Goal: Task Accomplishment & Management: Manage account settings

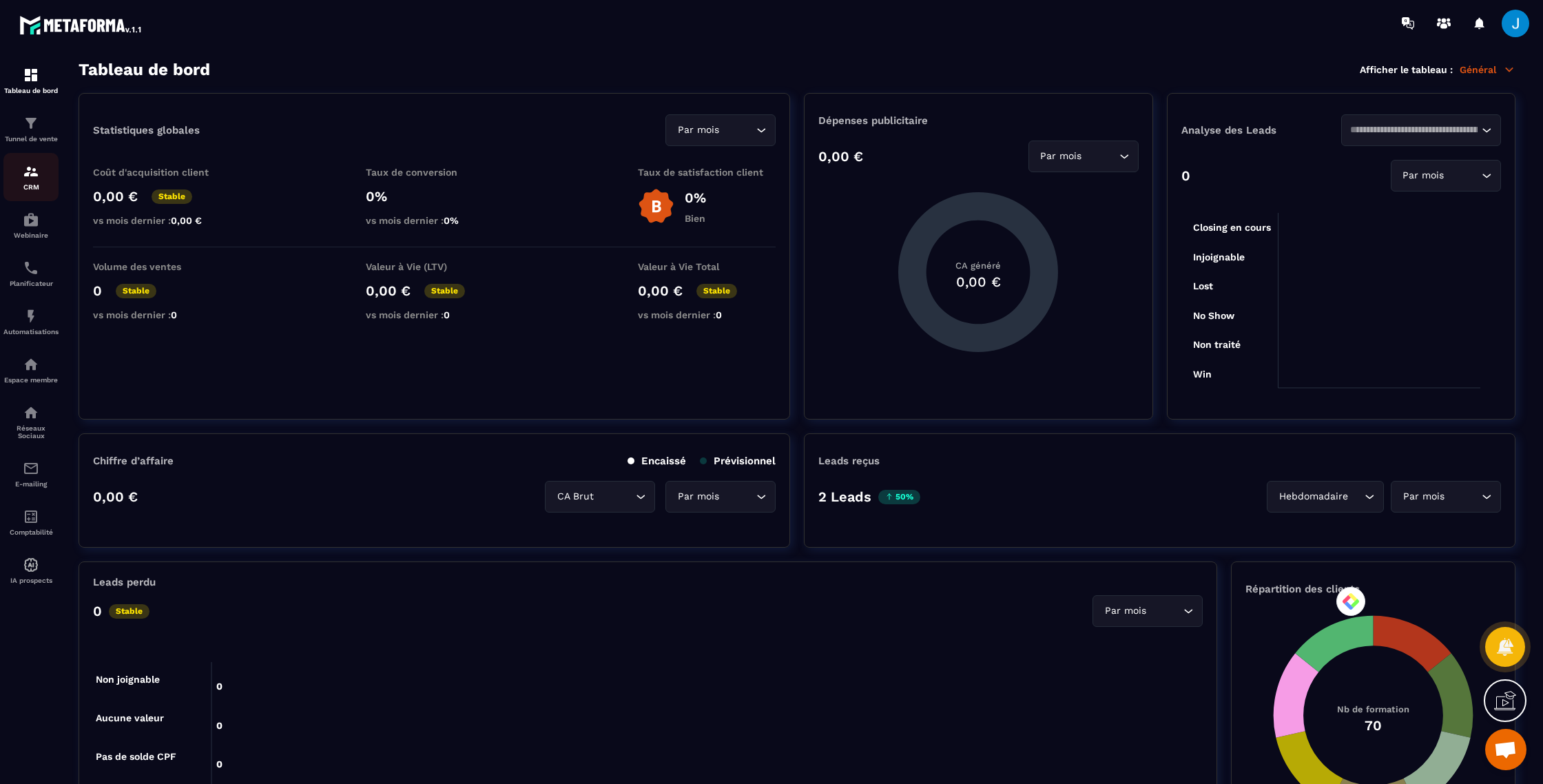
click at [19, 184] on p "CRM" at bounding box center [31, 186] width 55 height 7
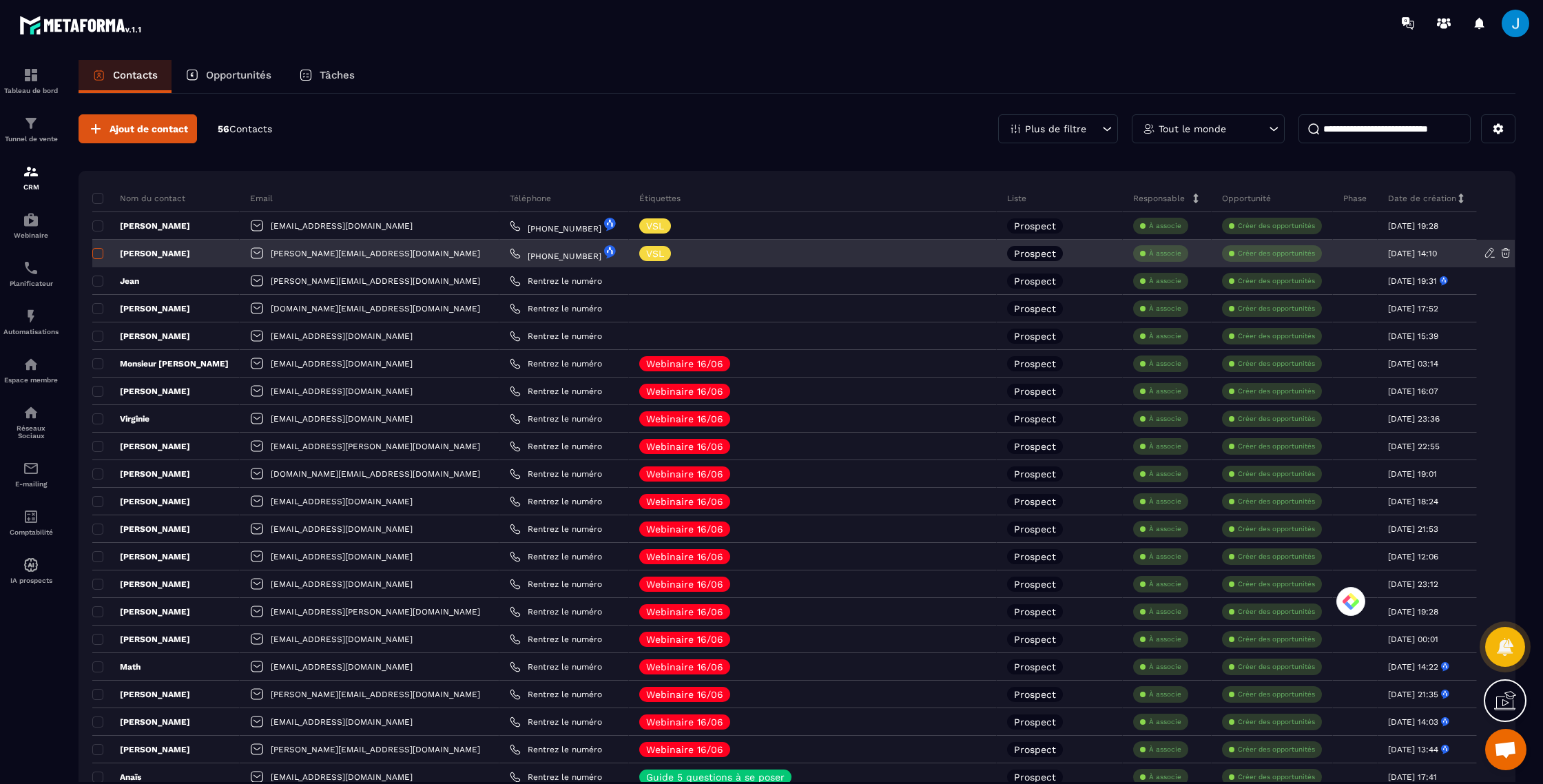
click at [97, 254] on span at bounding box center [97, 253] width 11 height 11
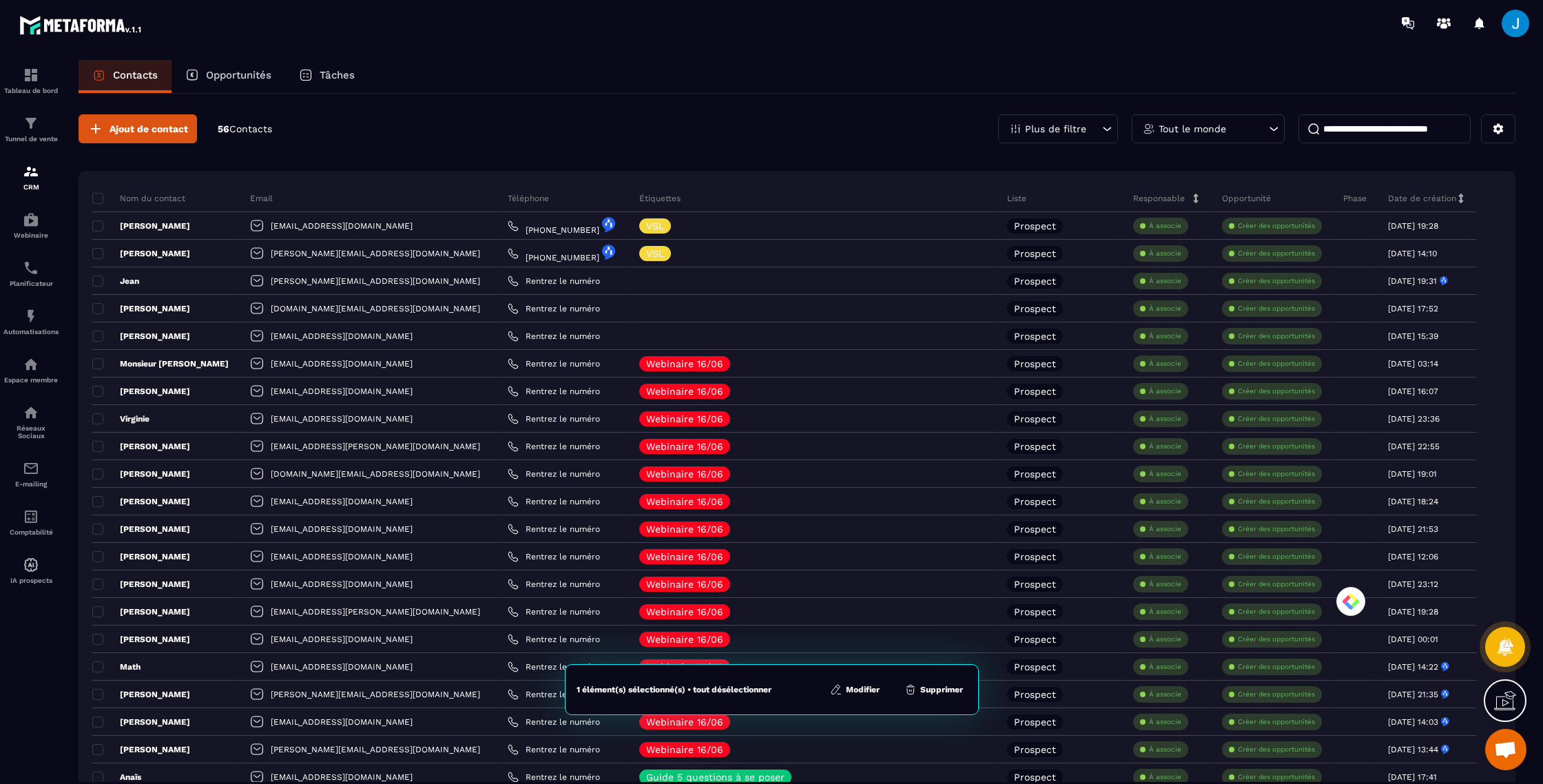
click at [950, 627] on button "Supprimer" at bounding box center [933, 689] width 67 height 14
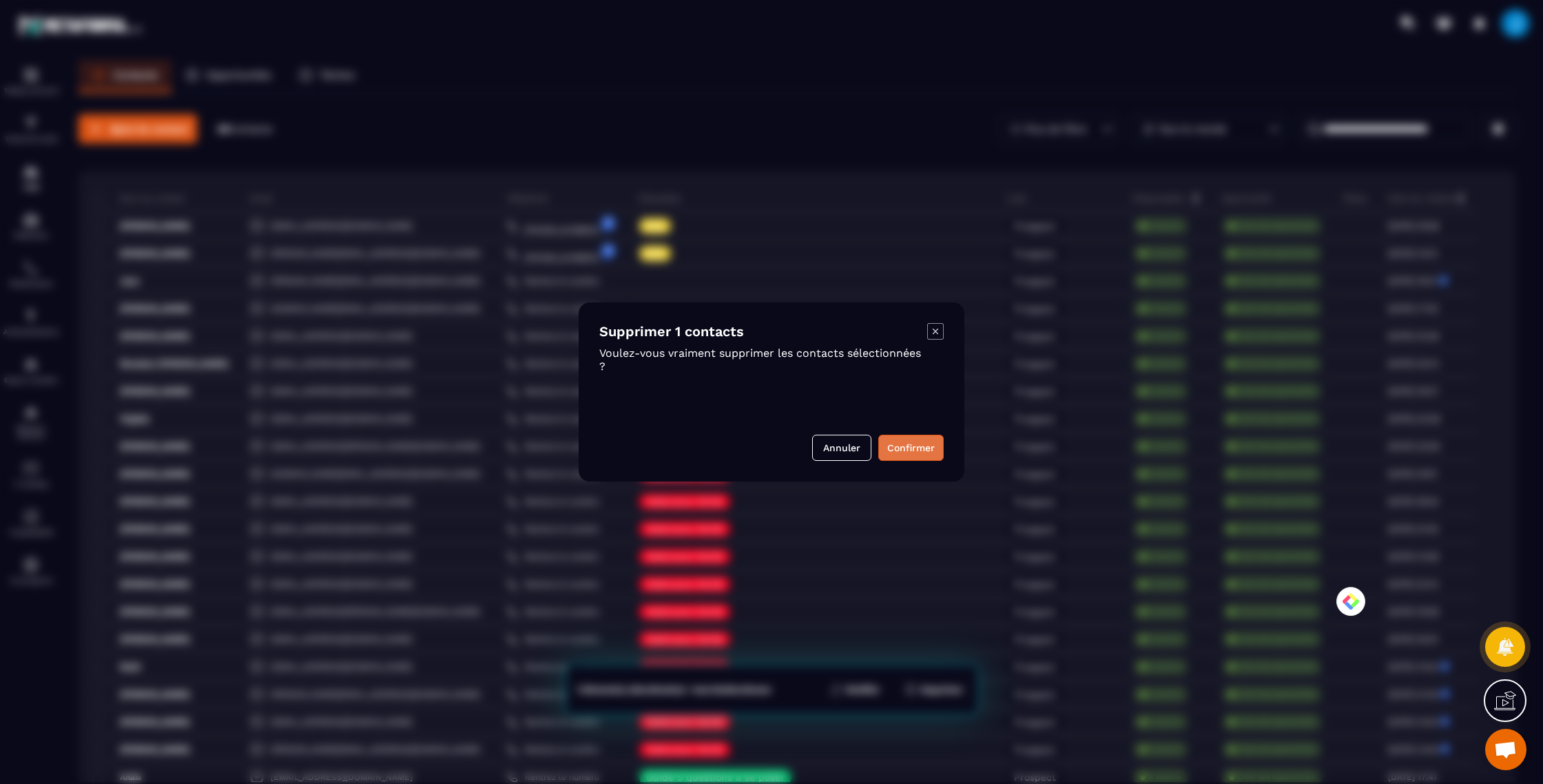
click at [935, 445] on button "Confirmer" at bounding box center [910, 447] width 66 height 26
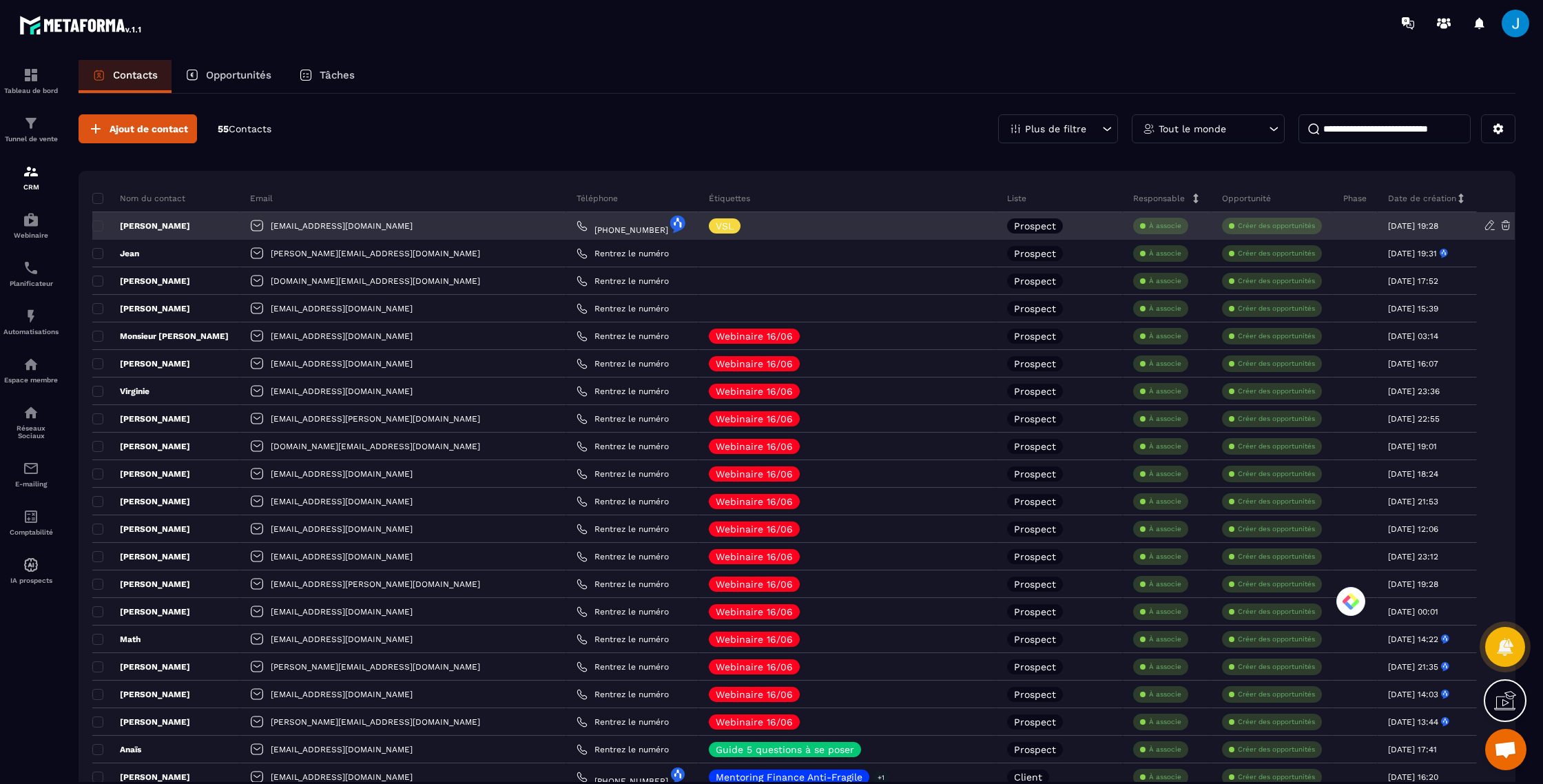
click at [560, 223] on body "Tableau de bord Tunnel de vente CRM Webinaire Planificateur Automatisations Esp…" at bounding box center [771, 392] width 1543 height 784
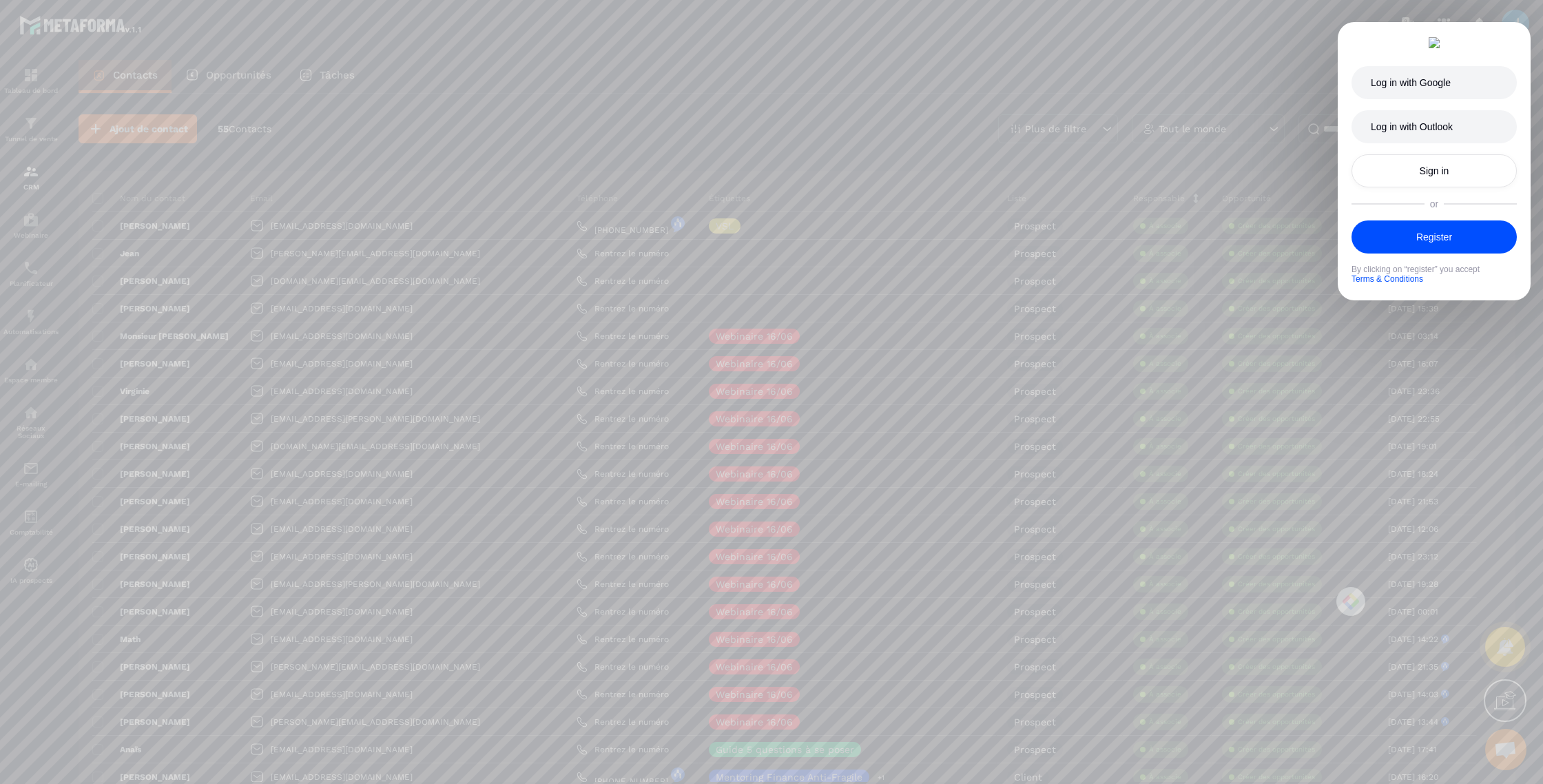
click at [1161, 49] on div at bounding box center [771, 392] width 1543 height 784
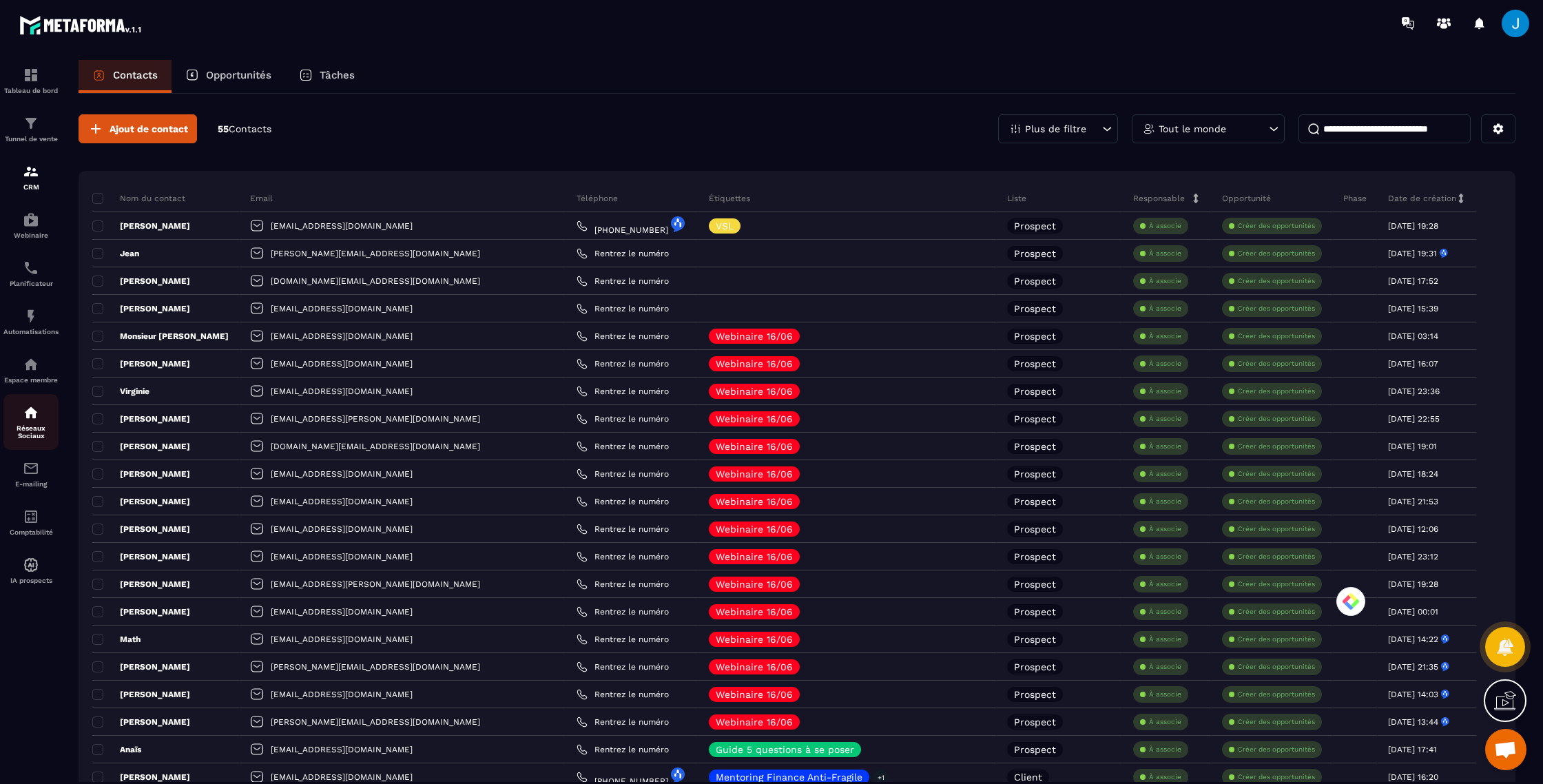
click at [33, 421] on img at bounding box center [31, 413] width 17 height 17
